Goal: Find specific page/section: Find specific page/section

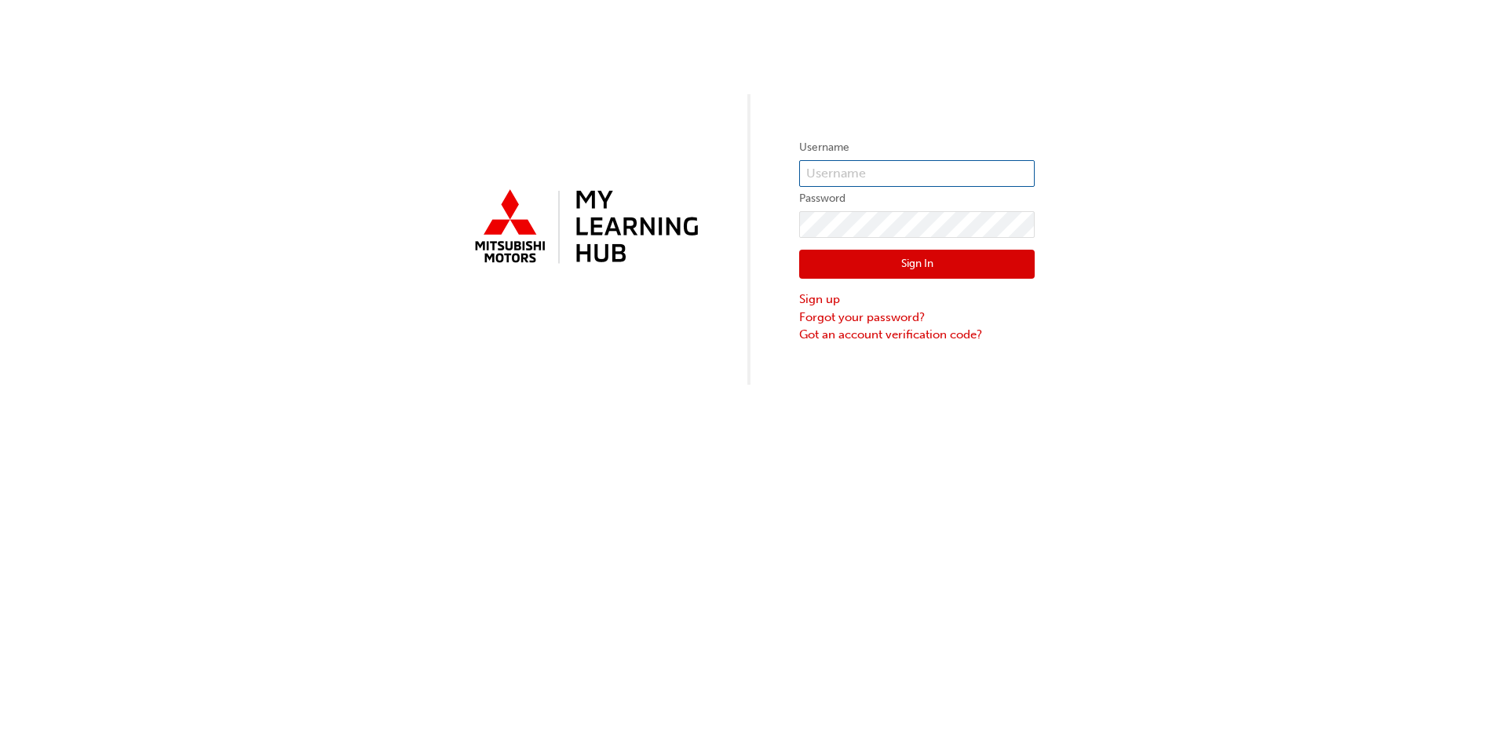
type input "[EMAIL_ADDRESS][PERSON_NAME][DOMAIN_NAME]"
click at [874, 262] on button "Sign In" at bounding box center [916, 265] width 235 height 30
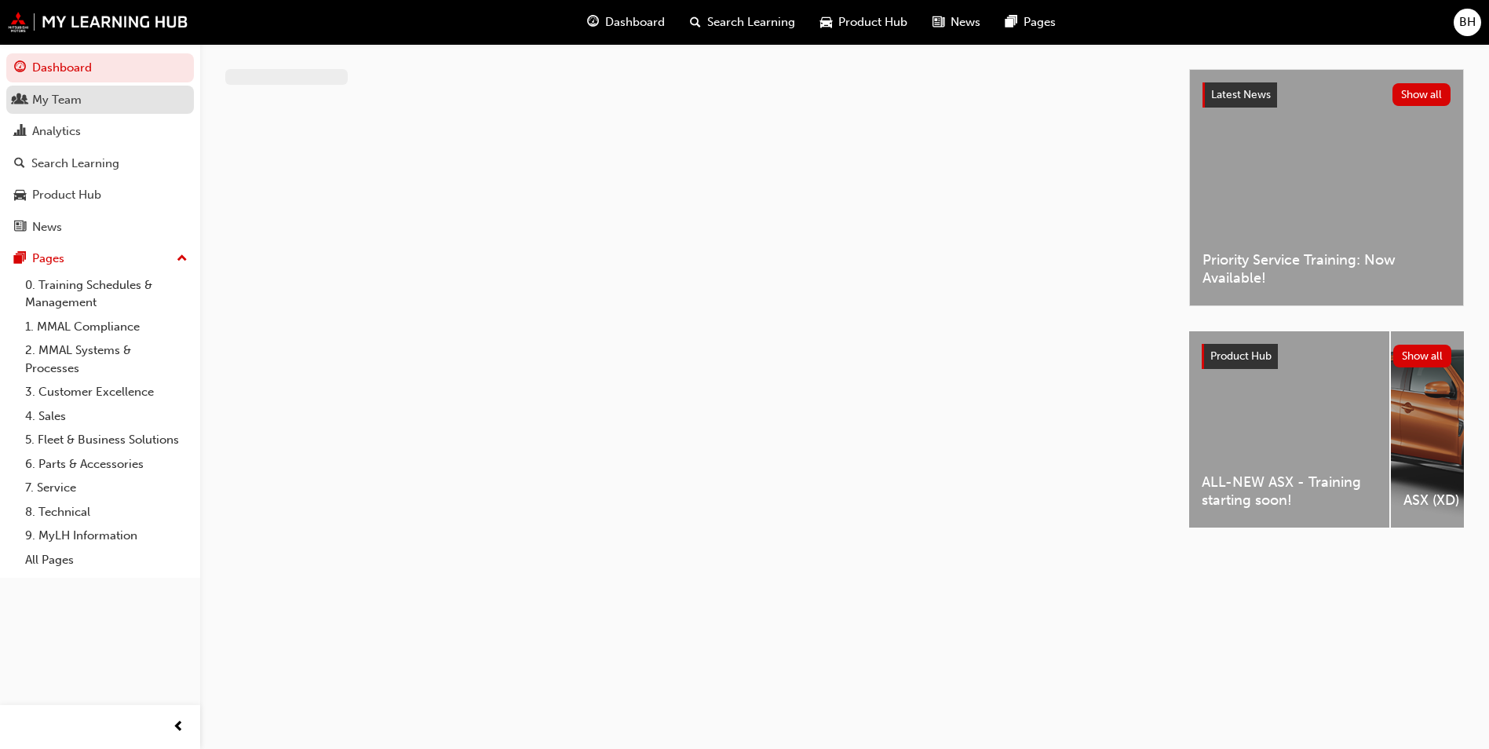
click at [46, 97] on div "My Team" at bounding box center [56, 100] width 49 height 18
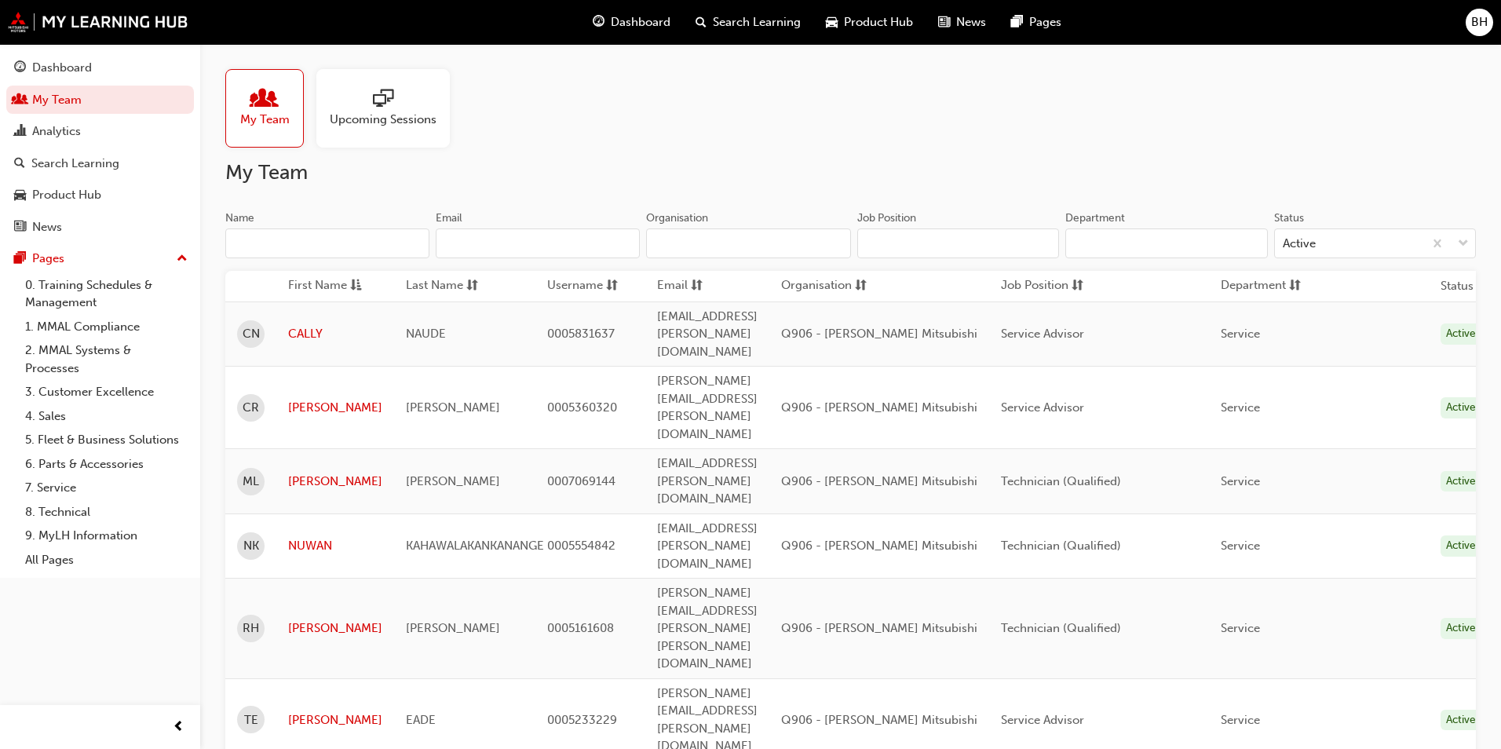
click at [570, 621] on span "0005161608" at bounding box center [580, 628] width 67 height 14
copy span "0005161608"
click at [61, 67] on div "Dashboard" at bounding box center [62, 68] width 60 height 18
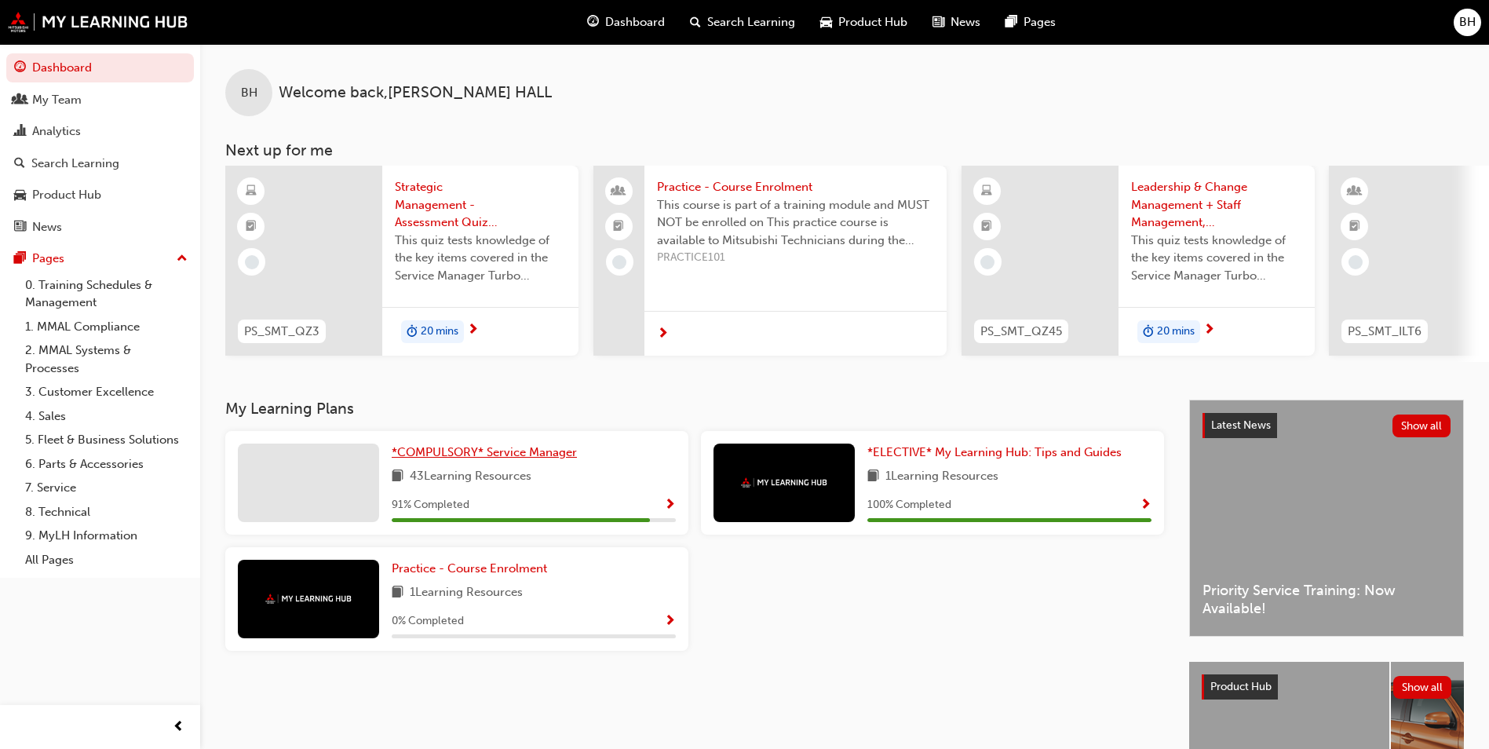
click at [538, 458] on span "*COMPULSORY* Service Manager" at bounding box center [484, 452] width 185 height 14
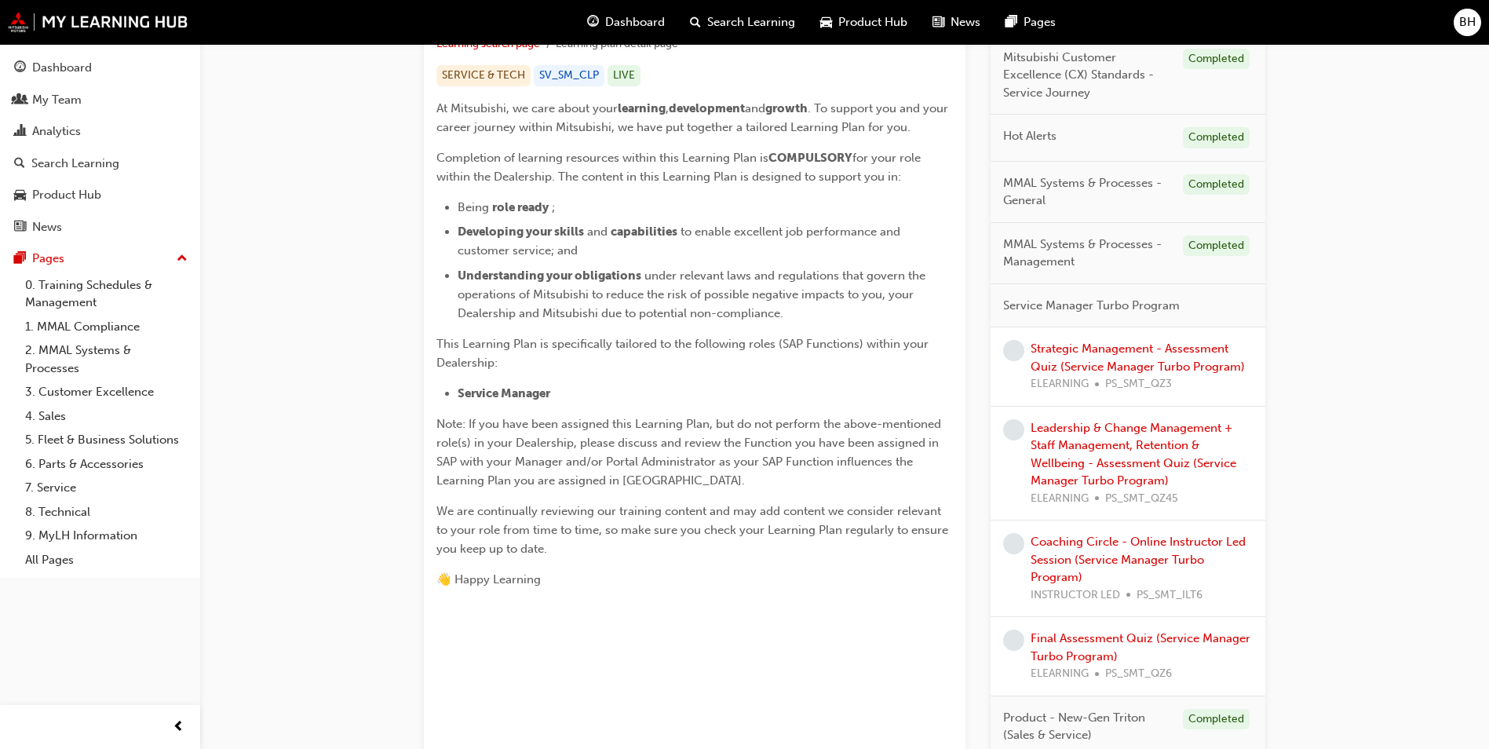
scroll to position [392, 0]
